Goal: Use online tool/utility: Utilize a website feature to perform a specific function

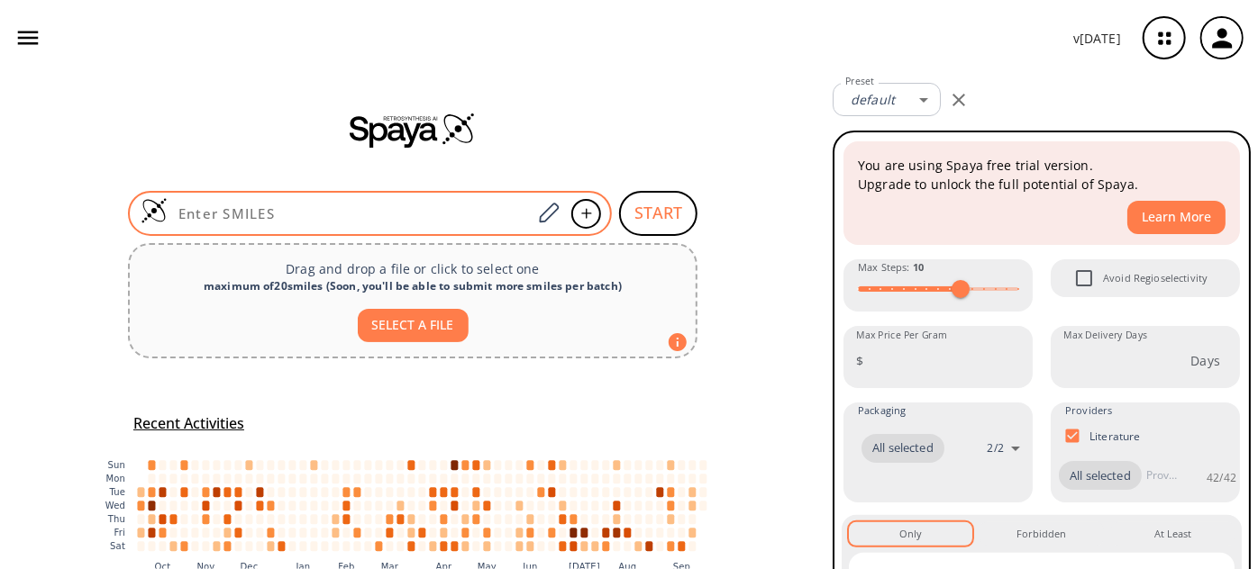
click at [247, 230] on div at bounding box center [370, 213] width 484 height 45
paste input "FC1=C(C(OCC)=O)C=CC=C1SC2=C(Cl)N(C3=CN(CCC)N=C3)C4=C(F)C(Cl)=CC=C42"
type input "FC1=C(C(OCC)=O)C=CC=C1SC2=C(Cl)N(C3=CN(CCC)N=C3)C4=C(F)C(Cl)=CC=C42"
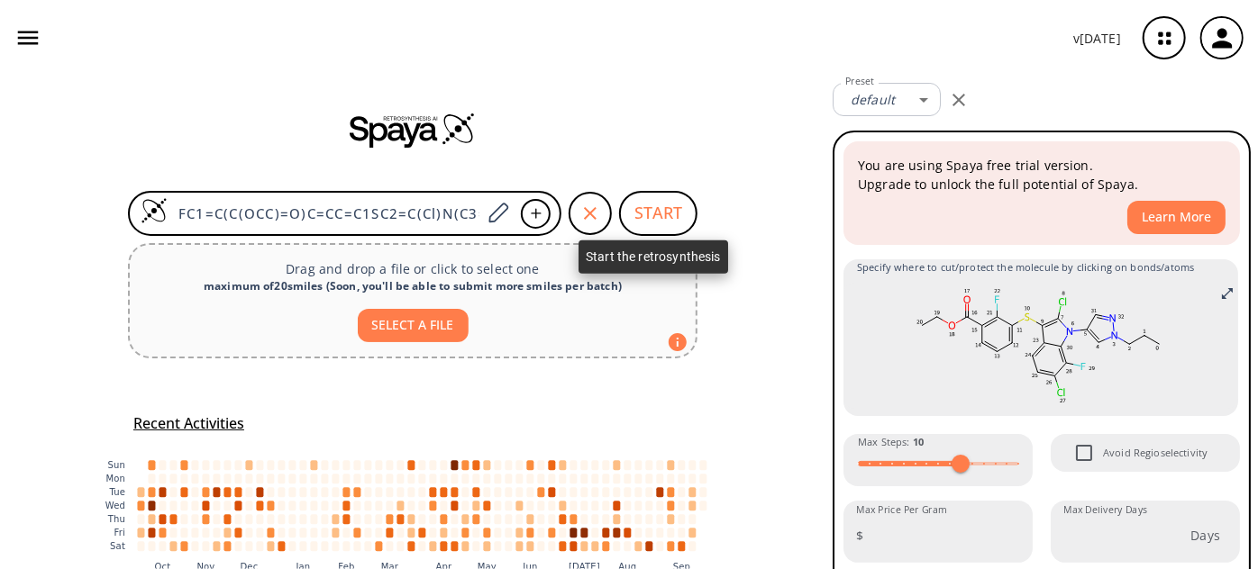
click at [668, 203] on button "START" at bounding box center [658, 213] width 78 height 45
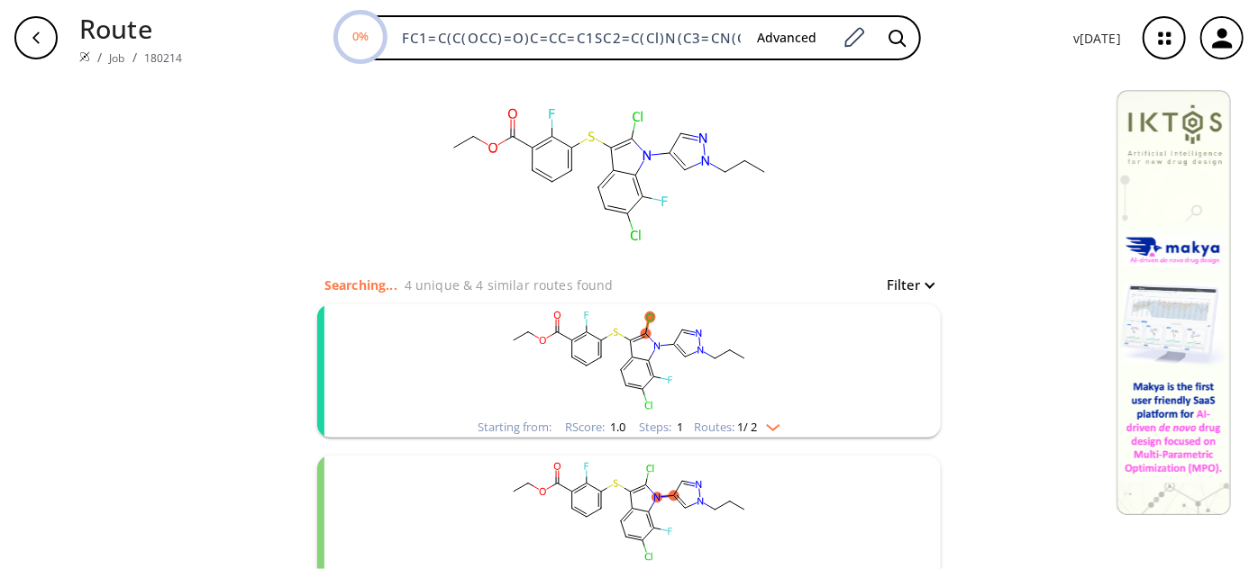
scroll to position [81, 0]
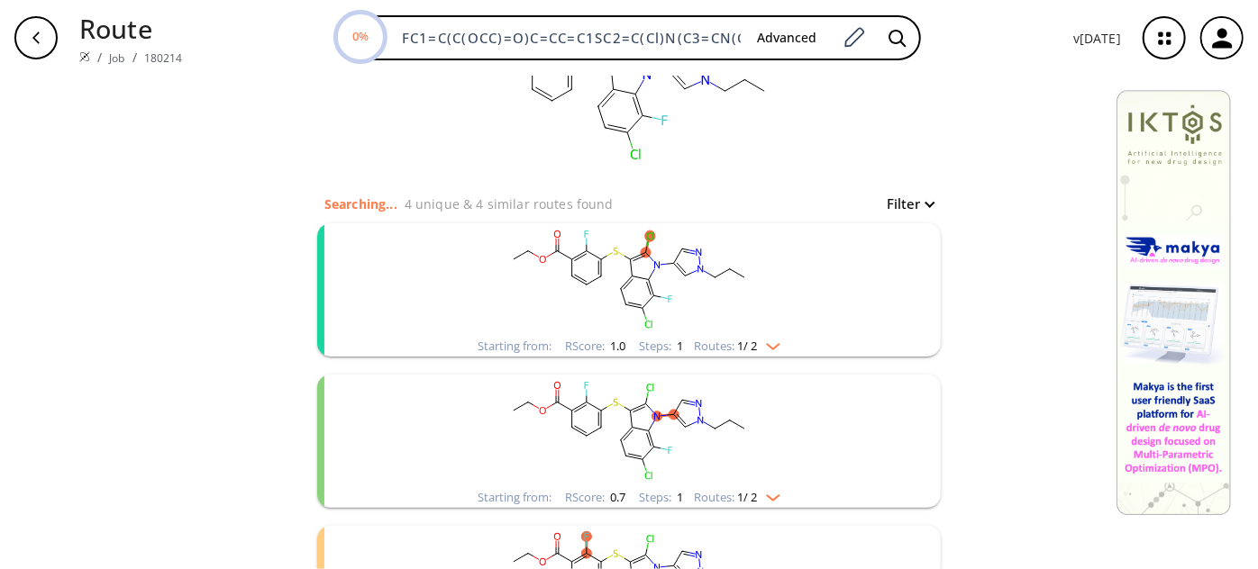
click at [638, 266] on rect "clusters" at bounding box center [629, 279] width 469 height 113
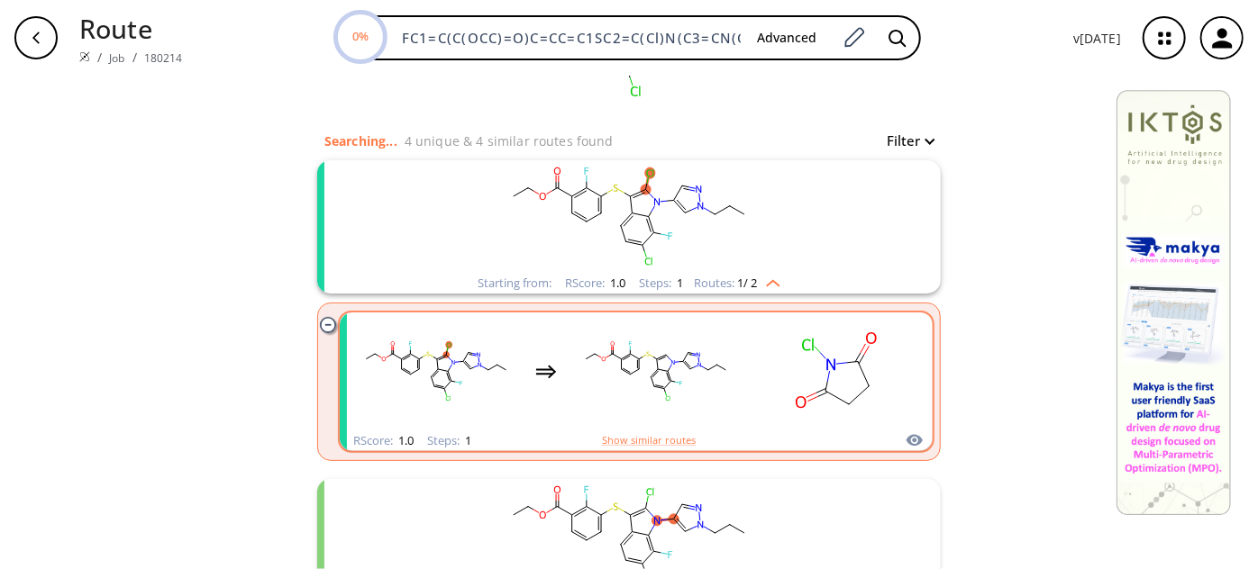
scroll to position [245, 0]
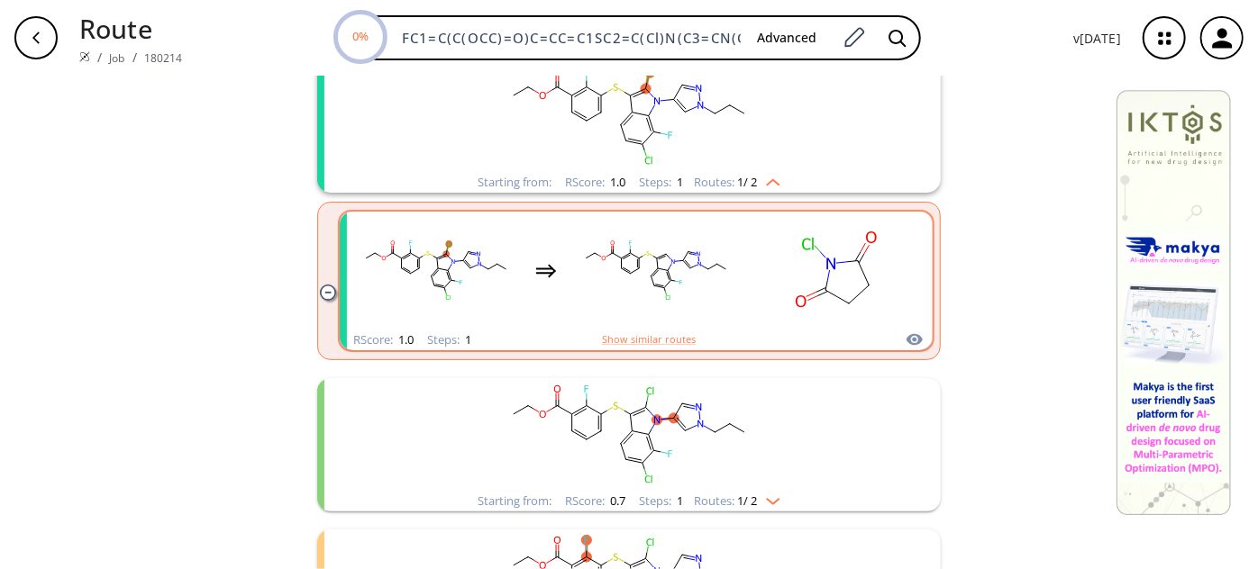
click at [700, 271] on rect "clusters" at bounding box center [656, 270] width 162 height 113
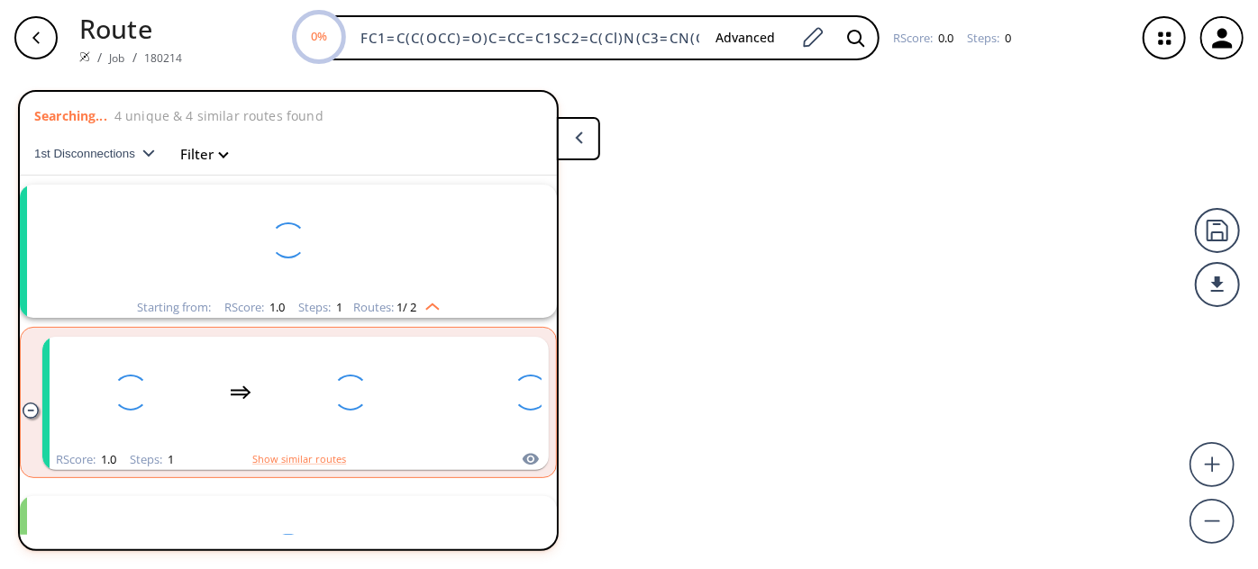
scroll to position [40, 0]
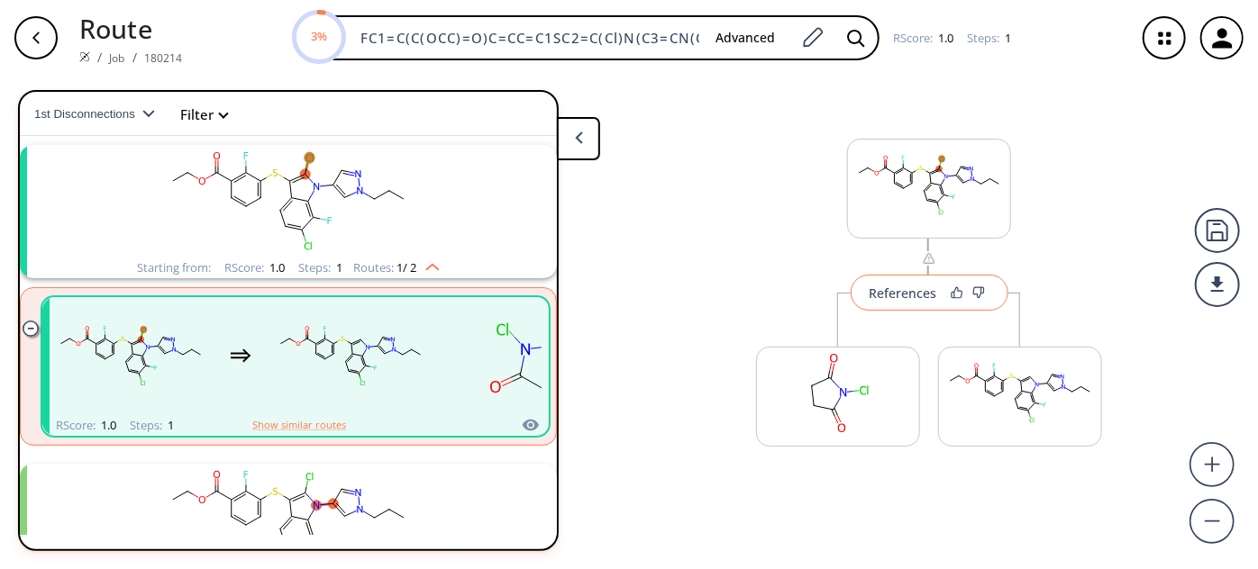
click at [898, 299] on div "References" at bounding box center [903, 293] width 68 height 12
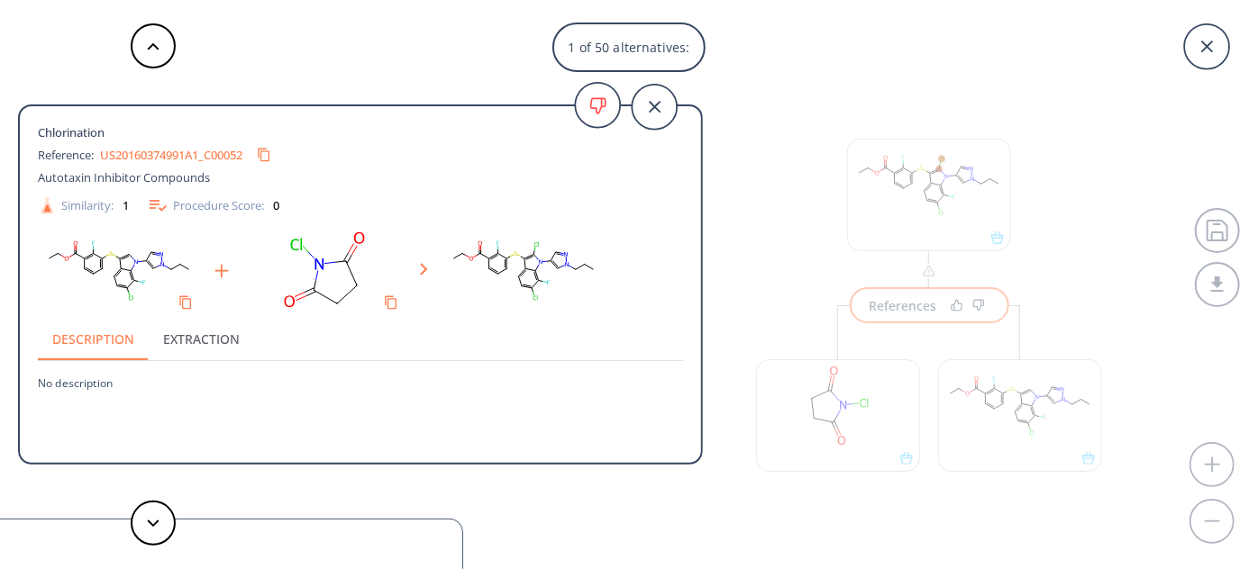
click at [152, 158] on link "US20160374991A1_C00052" at bounding box center [171, 156] width 142 height 12
